Goal: Navigation & Orientation: Find specific page/section

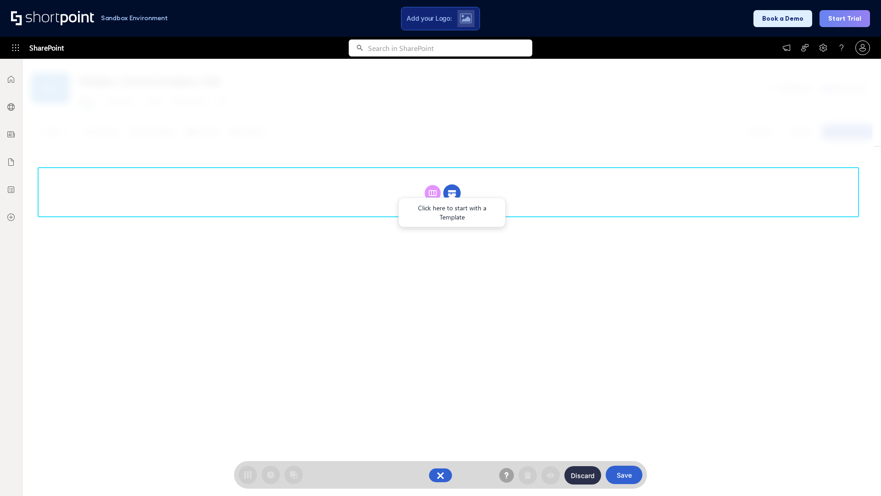
click at [452, 184] on circle at bounding box center [451, 192] width 17 height 17
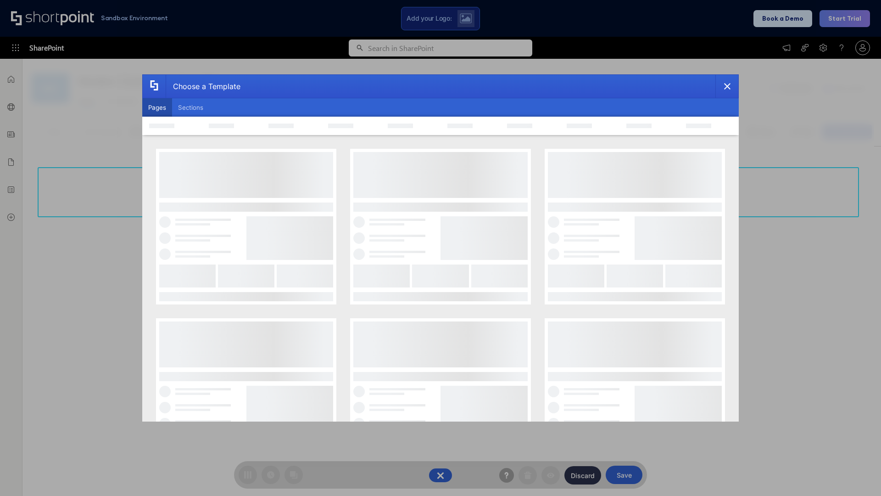
scroll to position [126, 0]
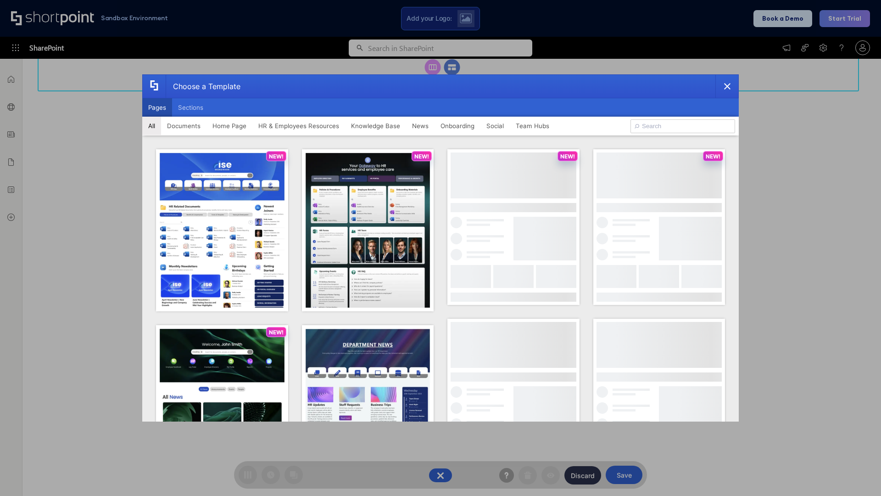
click at [157, 107] on button "Pages" at bounding box center [157, 107] width 30 height 18
type input "Team Hub 1"
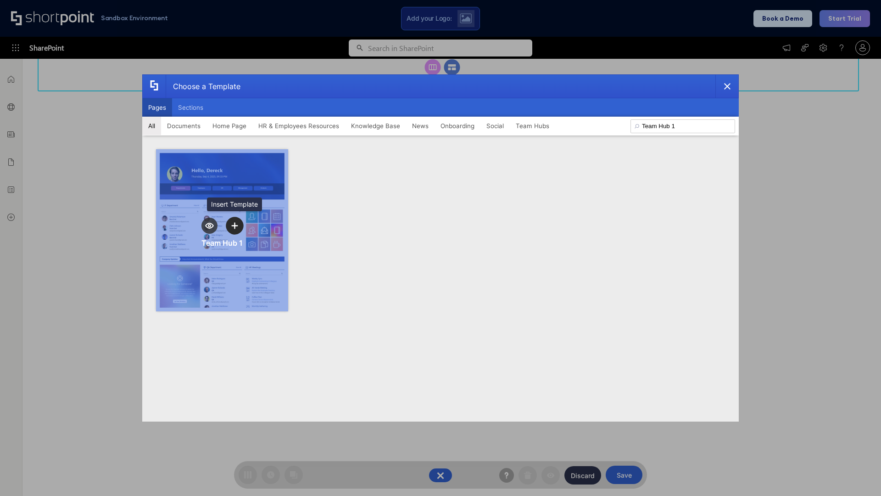
click at [234, 225] on icon "template selector" at bounding box center [234, 225] width 6 height 6
